Goal: Task Accomplishment & Management: Manage account settings

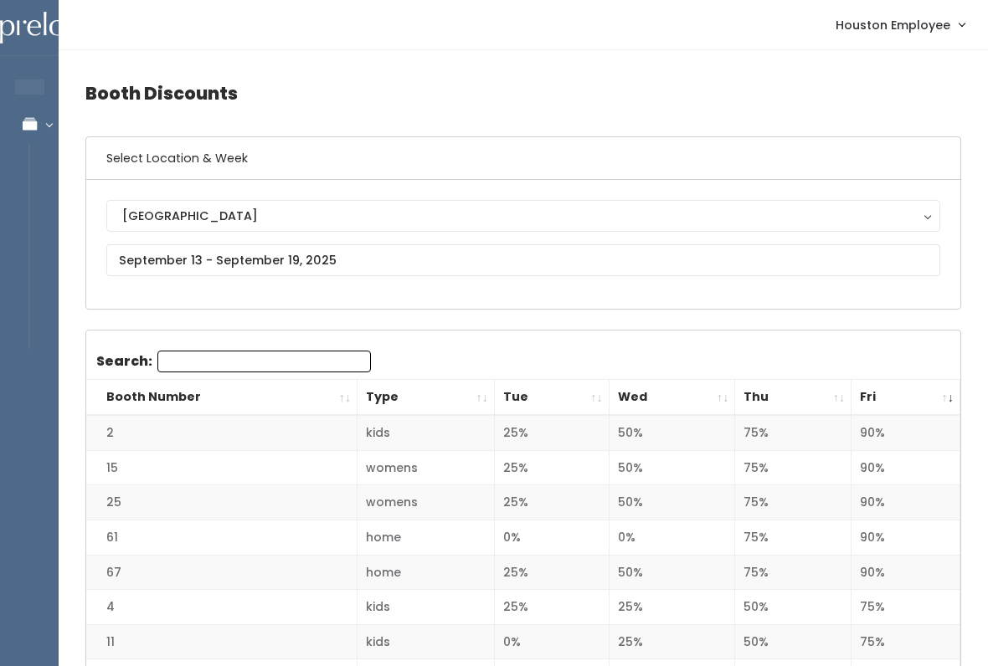
click at [341, 398] on th "Booth Number" at bounding box center [221, 398] width 271 height 36
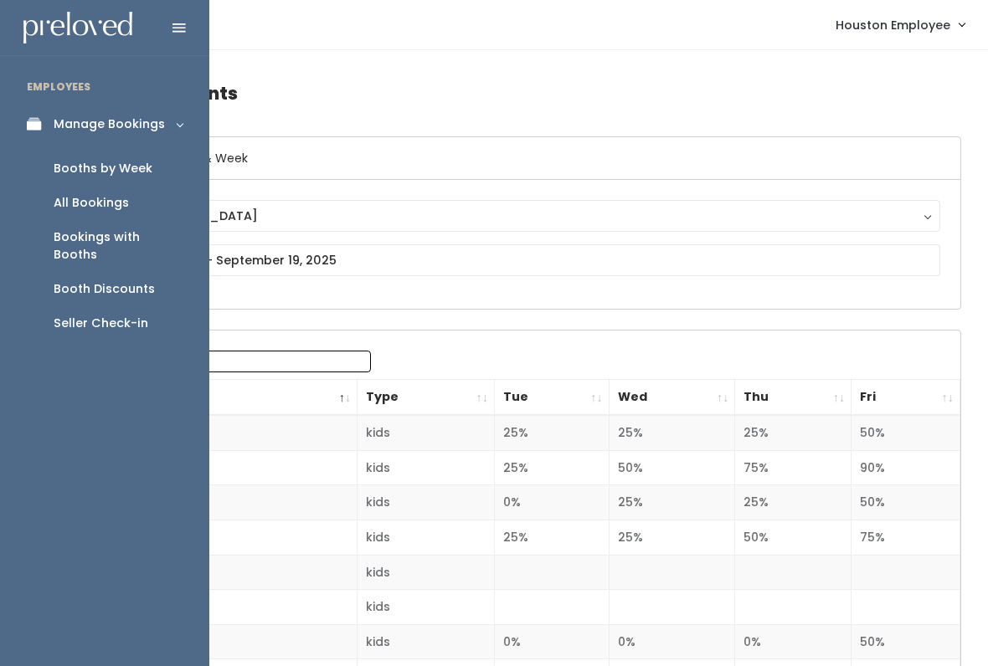
click at [106, 175] on div "Booths by Week" at bounding box center [103, 169] width 99 height 18
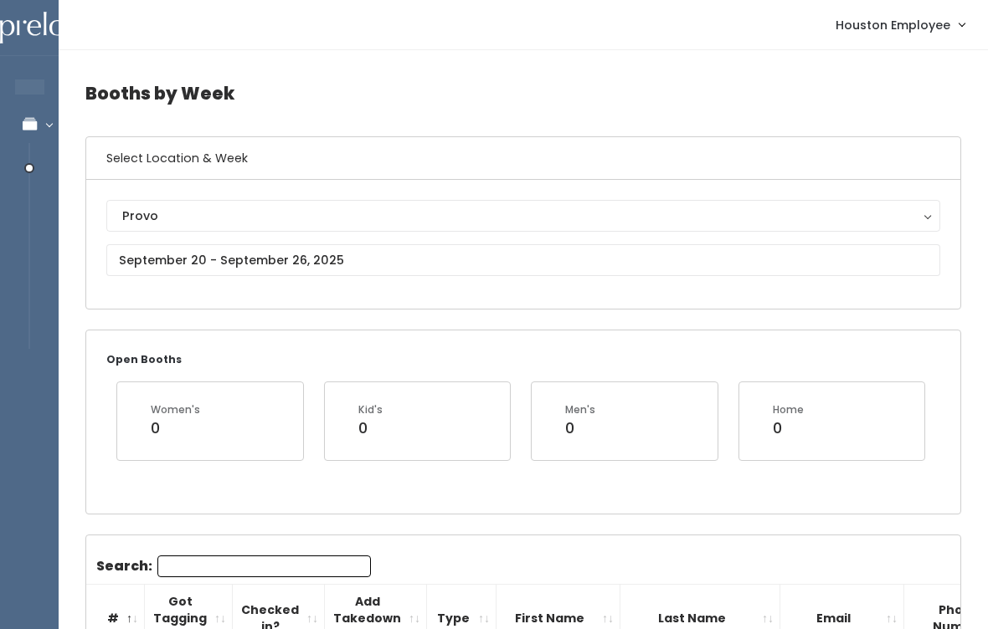
scroll to position [0, -1]
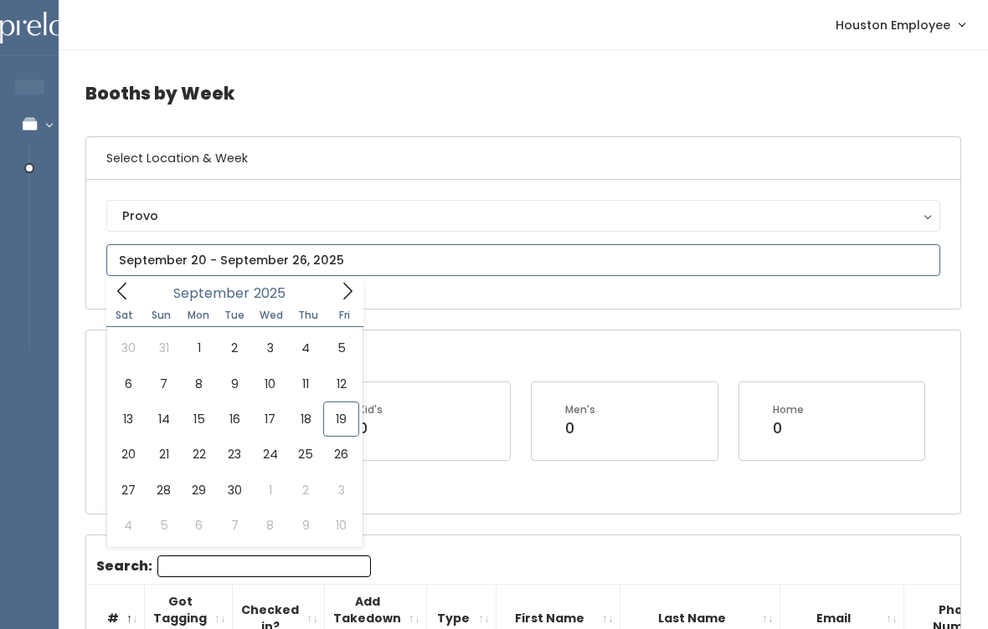
scroll to position [0, 0]
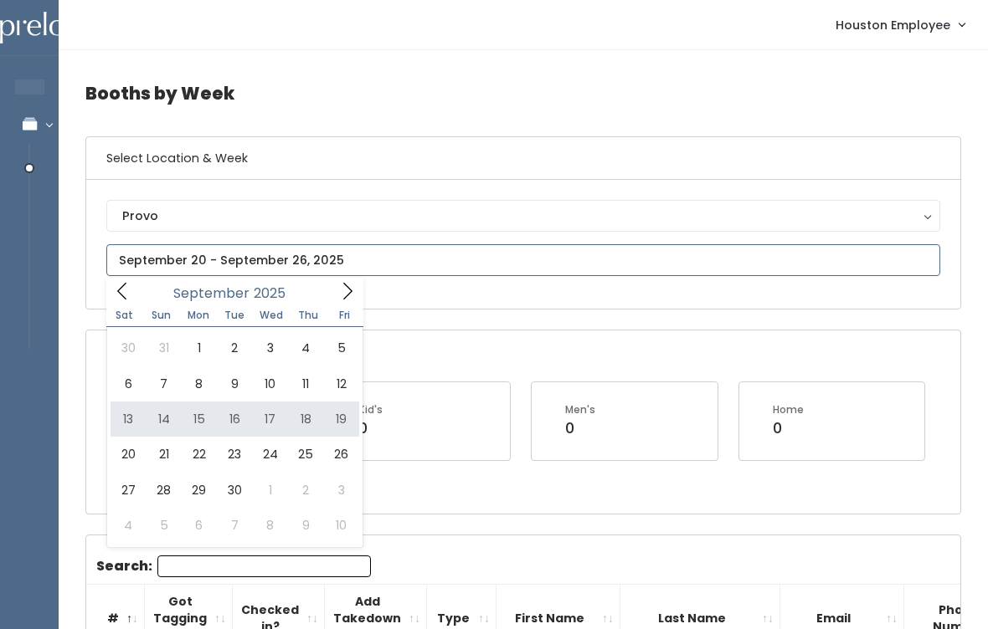
type input "September 13 to September 19"
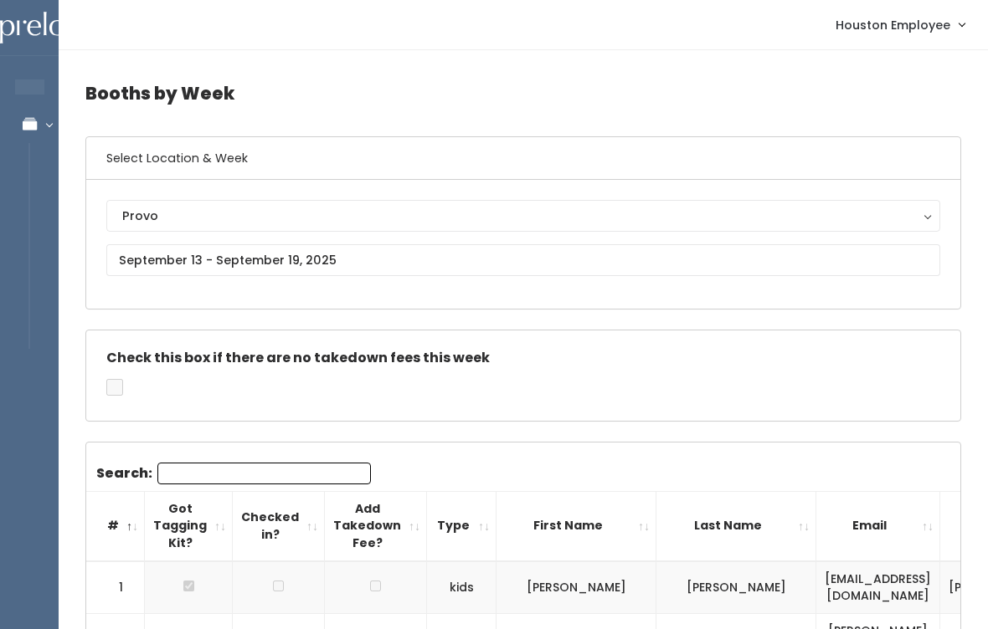
click at [207, 215] on div "Provo" at bounding box center [523, 216] width 802 height 18
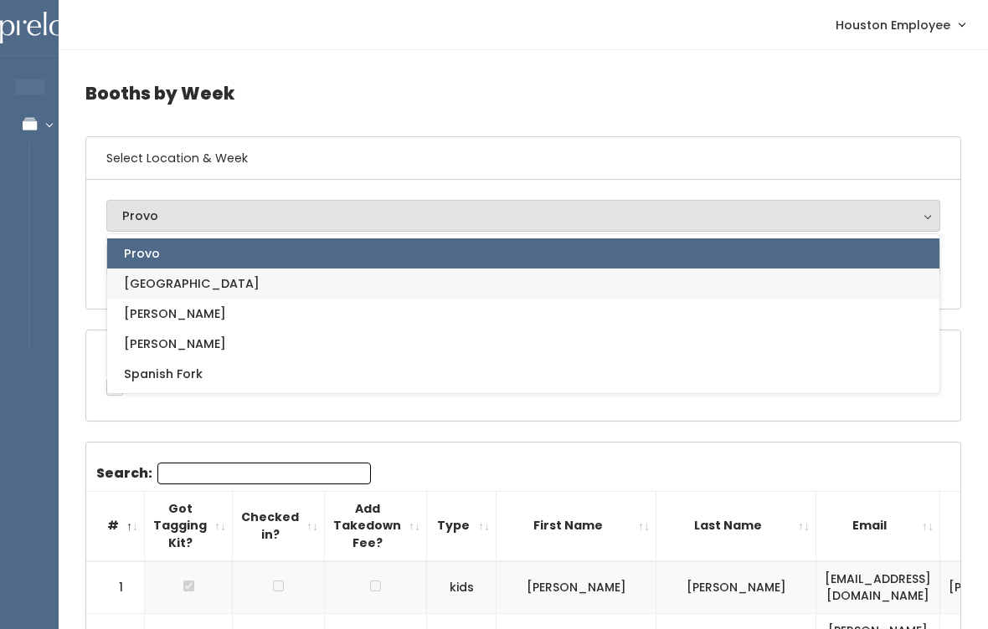
click at [193, 272] on link "[GEOGRAPHIC_DATA]" at bounding box center [523, 284] width 832 height 30
select select "5"
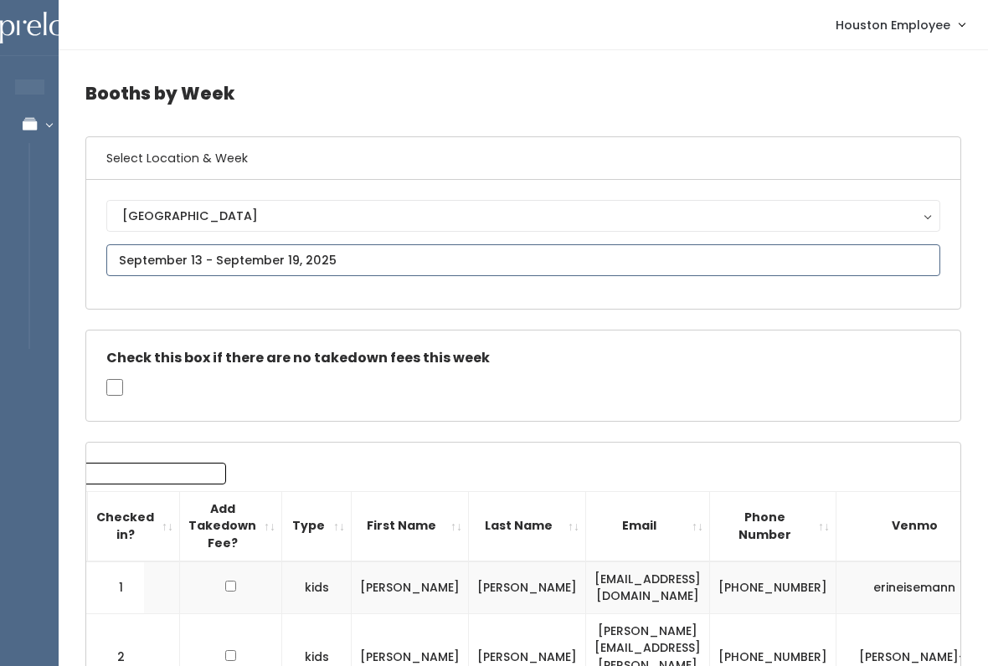
click at [306, 259] on input "text" at bounding box center [523, 260] width 834 height 32
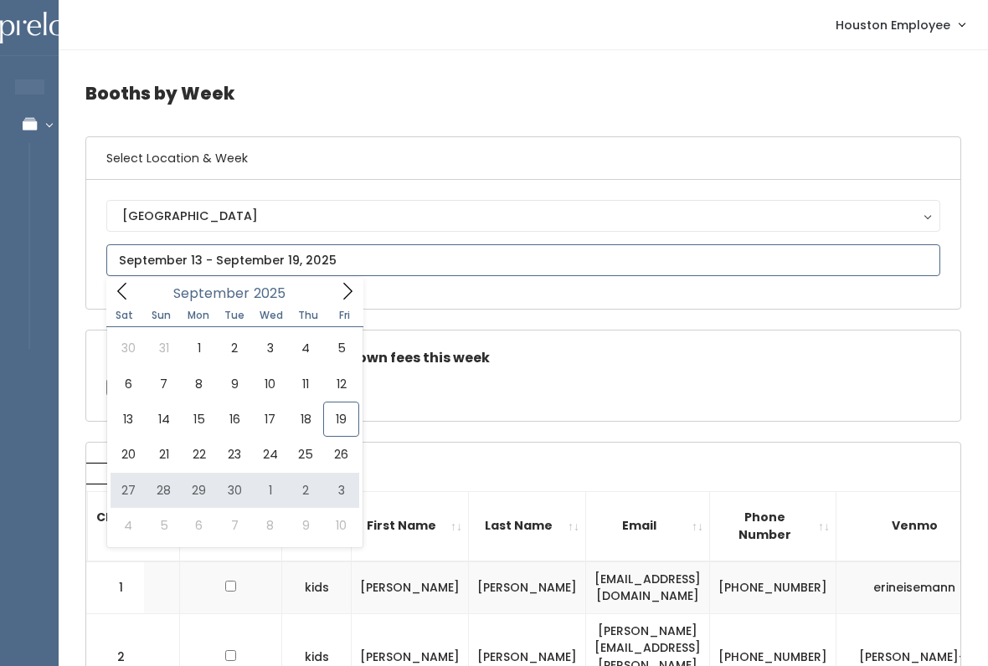
type input "September 27 to October 3"
